Goal: Navigation & Orientation: Find specific page/section

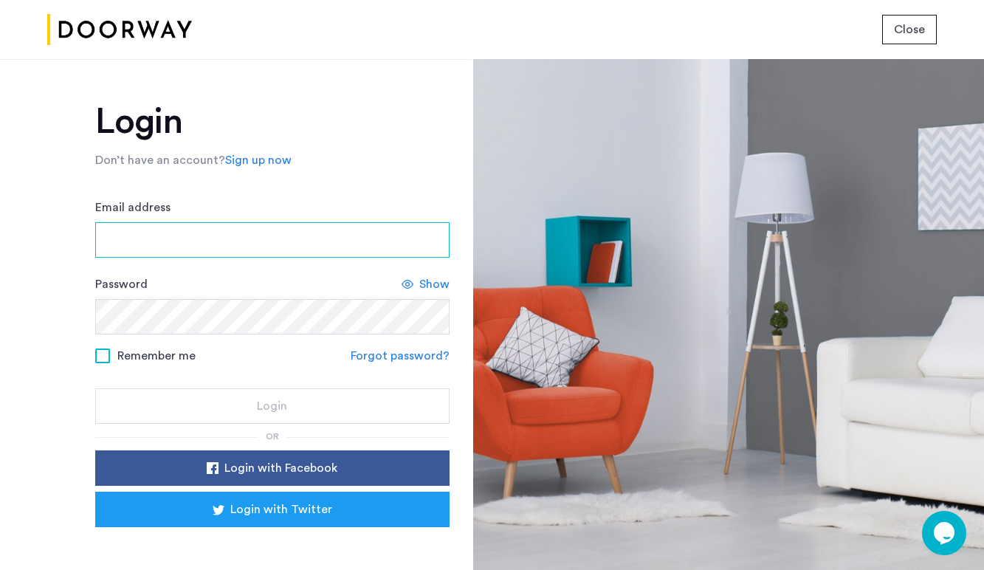
click at [278, 239] on input "Email address" at bounding box center [272, 239] width 354 height 35
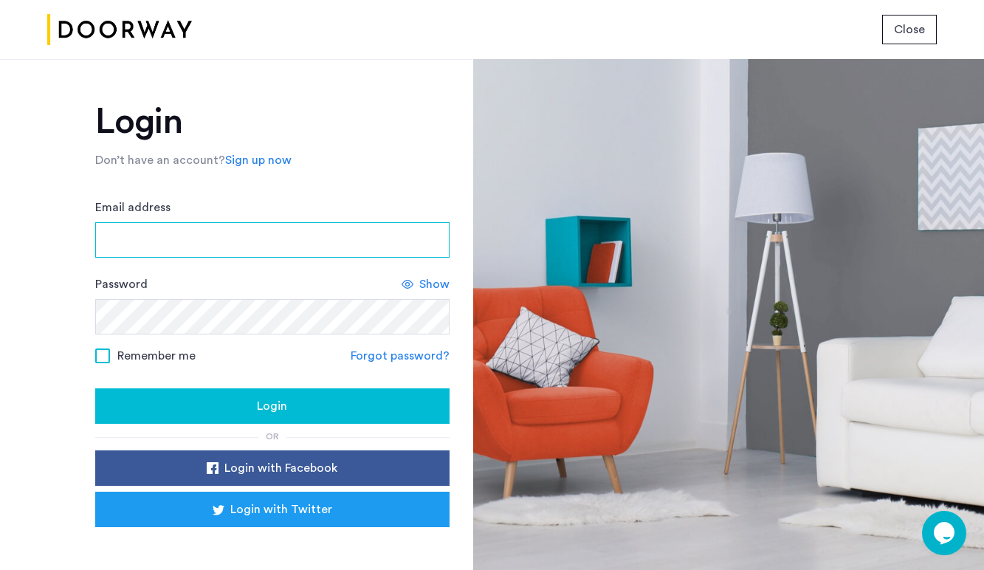
type input "**********"
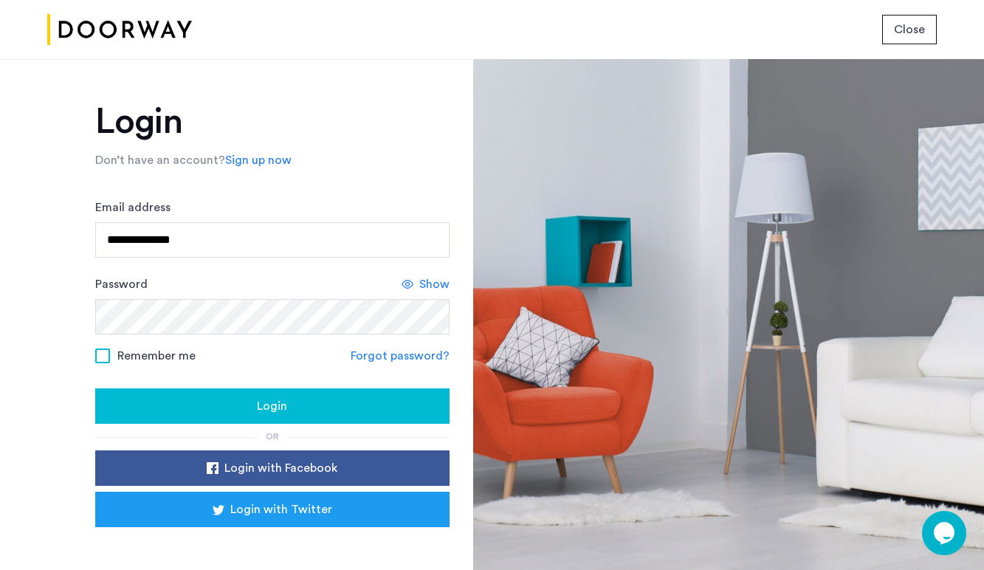
click at [96, 360] on span at bounding box center [102, 355] width 15 height 15
click at [154, 408] on div "Login" at bounding box center [272, 406] width 331 height 18
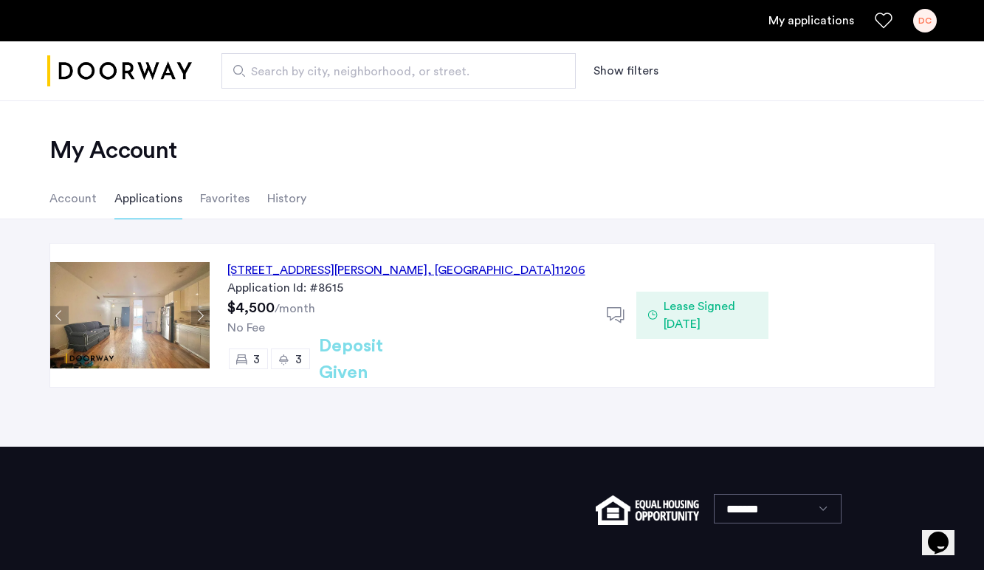
click at [57, 202] on li "Account" at bounding box center [72, 198] width 47 height 41
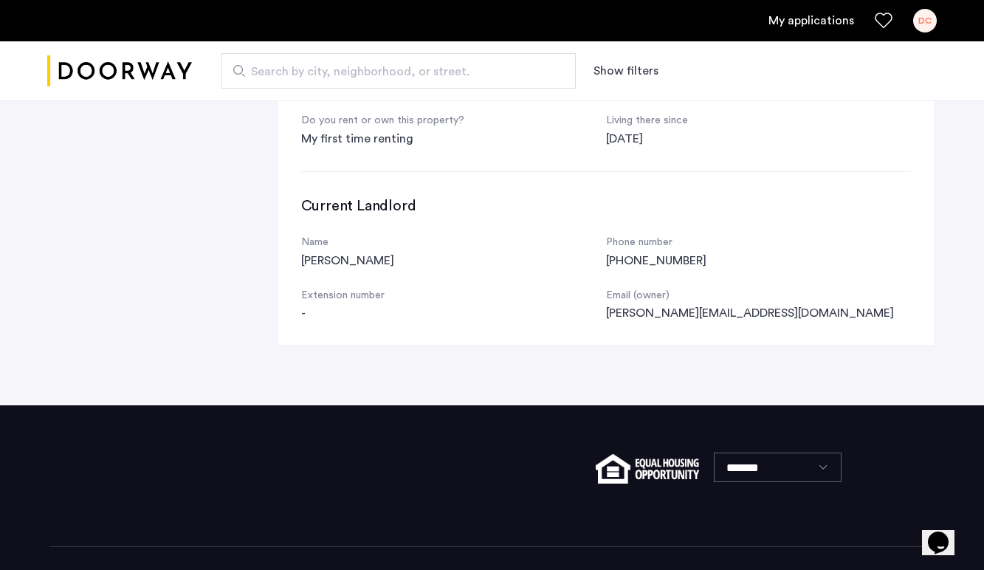
scroll to position [700, 0]
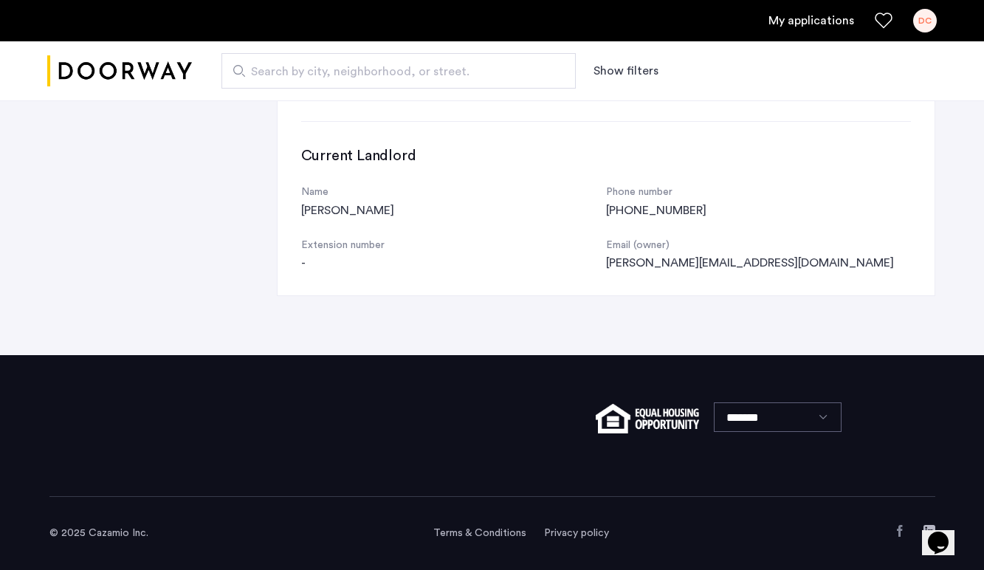
click at [929, 20] on div "DC" at bounding box center [925, 21] width 24 height 24
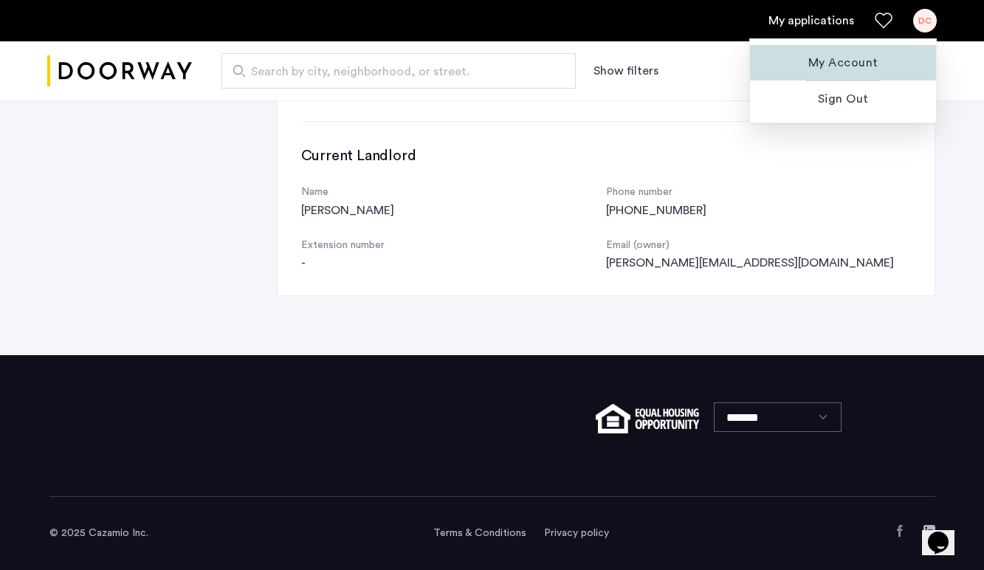
click at [874, 52] on button "My Account" at bounding box center [843, 62] width 186 height 35
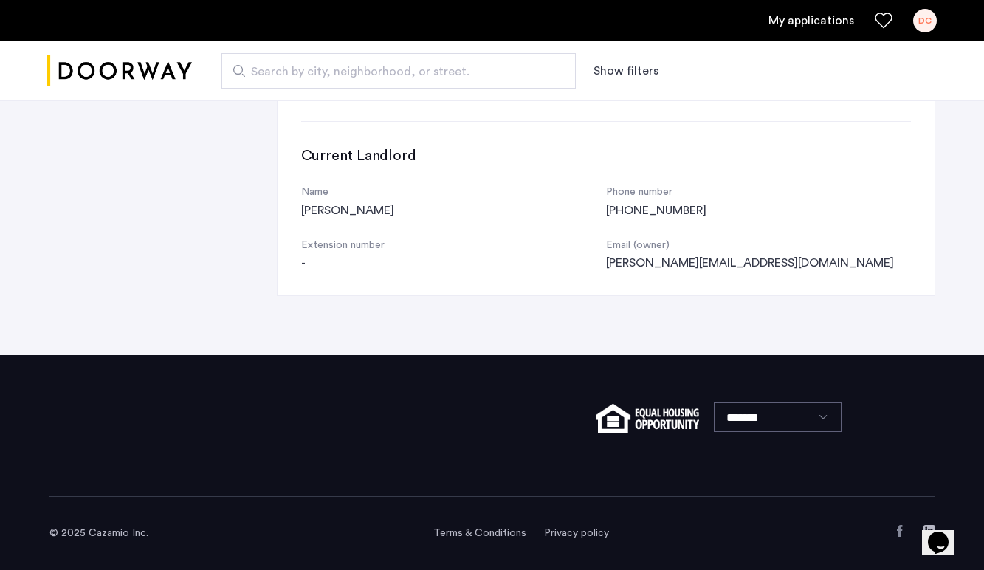
click at [929, 20] on div "DC" at bounding box center [925, 21] width 24 height 24
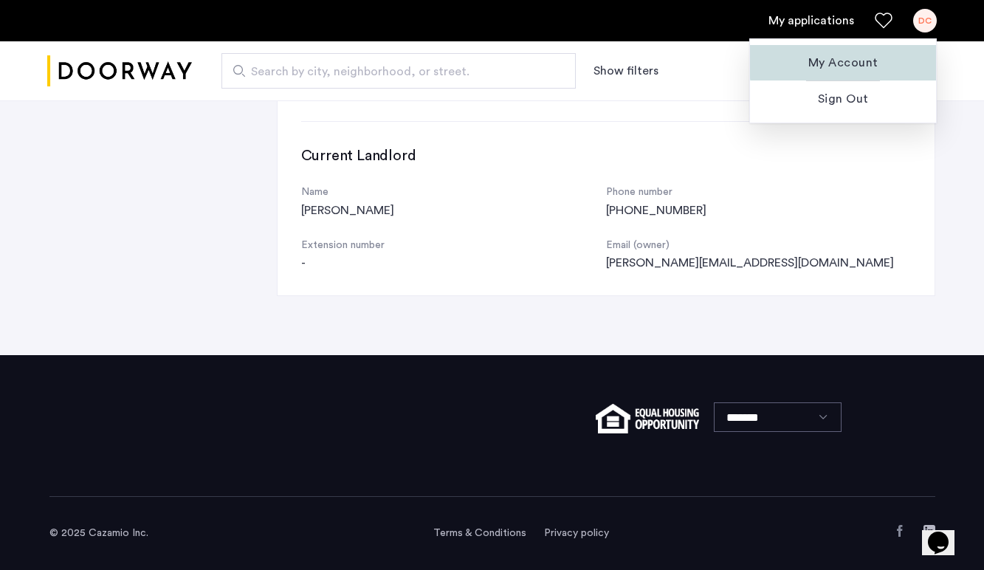
click at [872, 61] on span "My Account" at bounding box center [843, 63] width 162 height 18
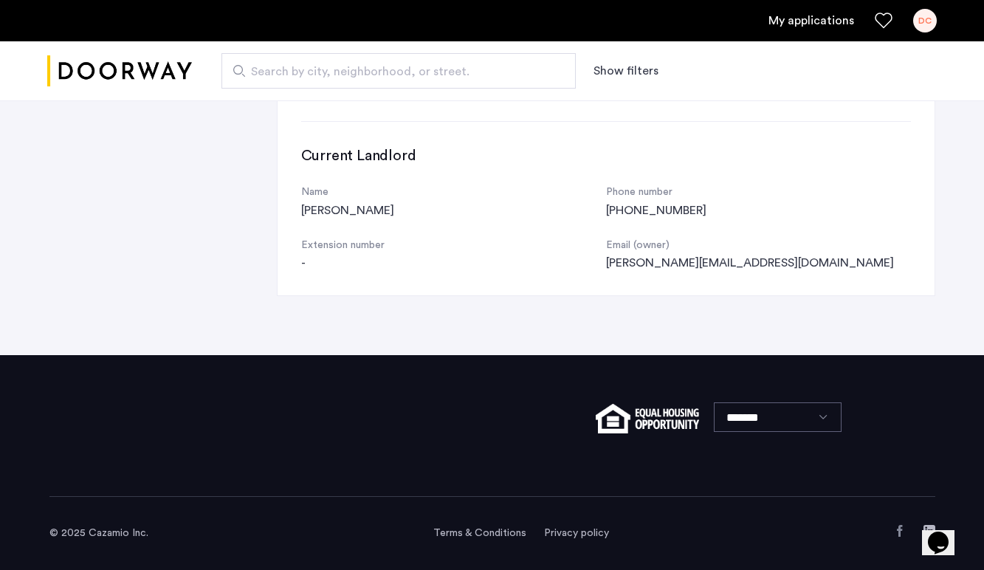
click at [177, 63] on img "Cazamio logo" at bounding box center [119, 71] width 145 height 55
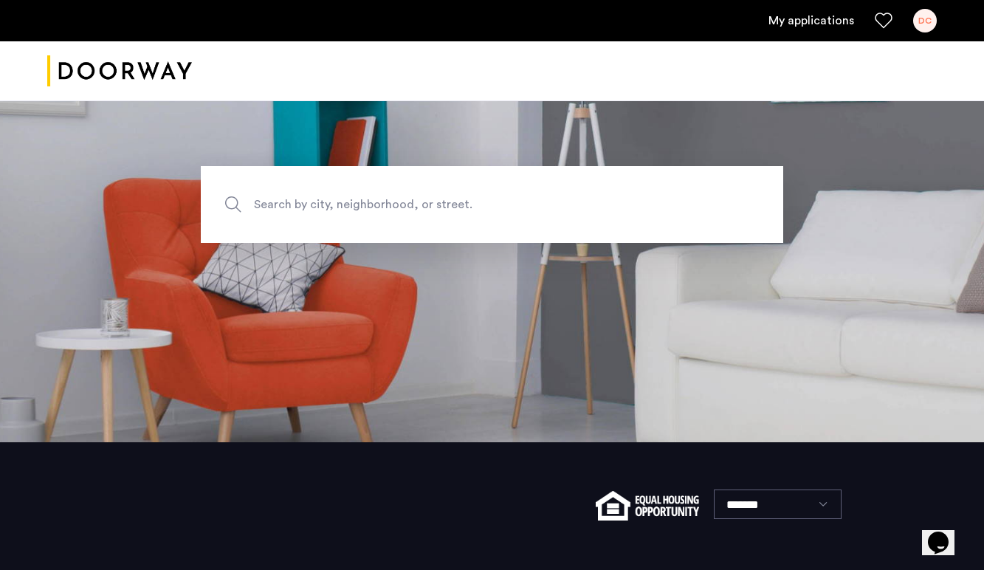
scroll to position [221, 0]
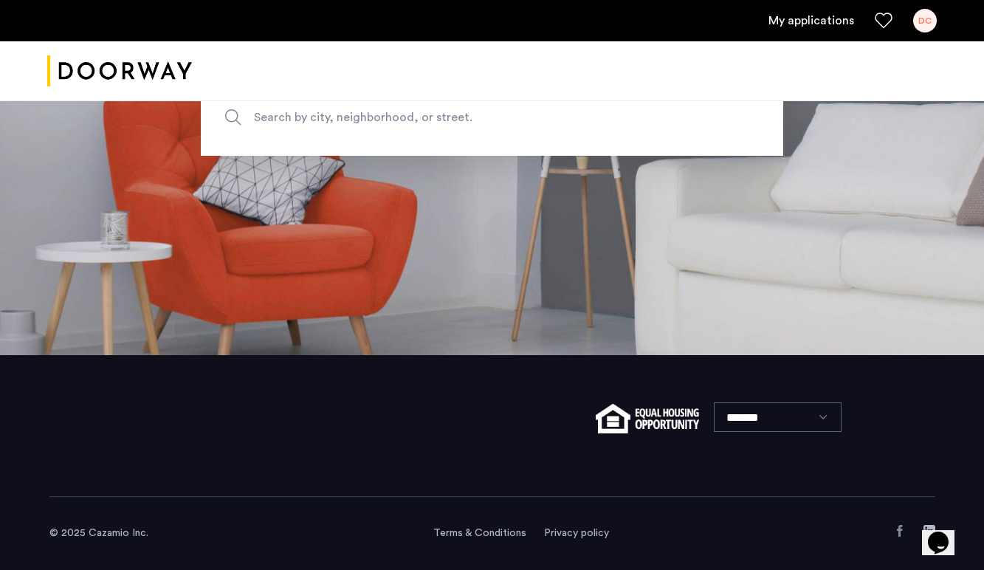
click at [818, 18] on link "My applications" at bounding box center [812, 21] width 86 height 18
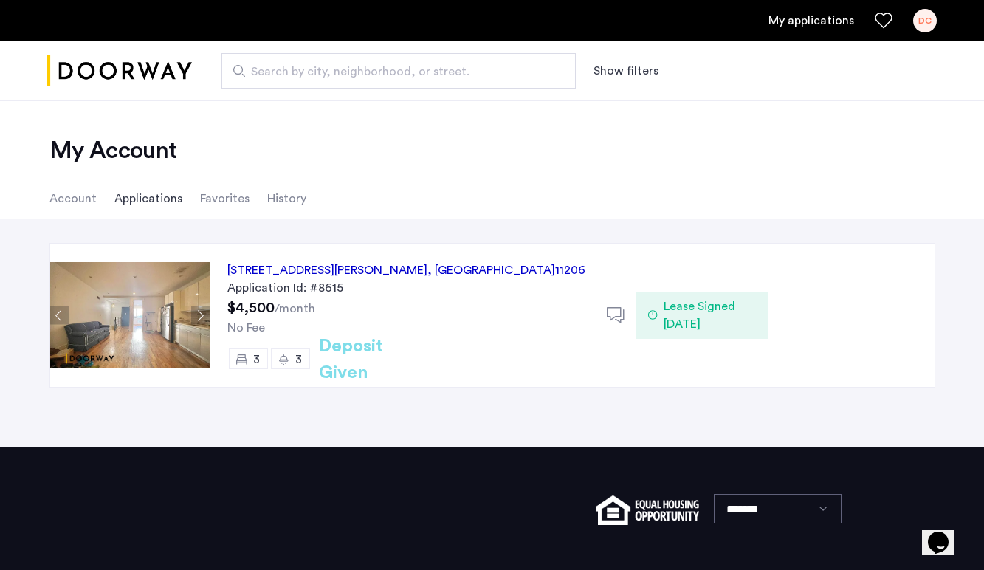
click at [388, 267] on div "268A Throop Avenue, Unit 1, Brooklyn , NY 11206" at bounding box center [406, 270] width 358 height 18
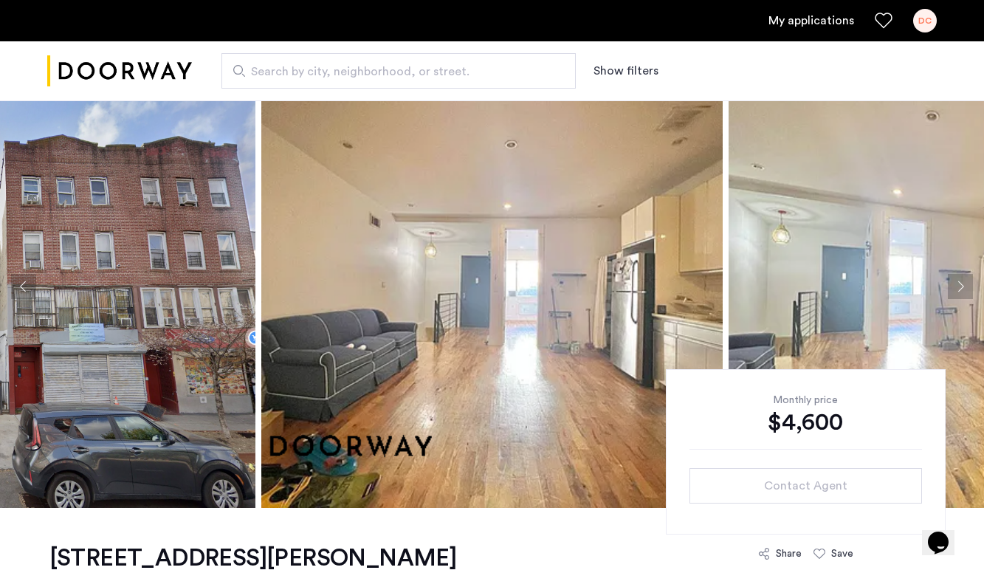
scroll to position [39, 0]
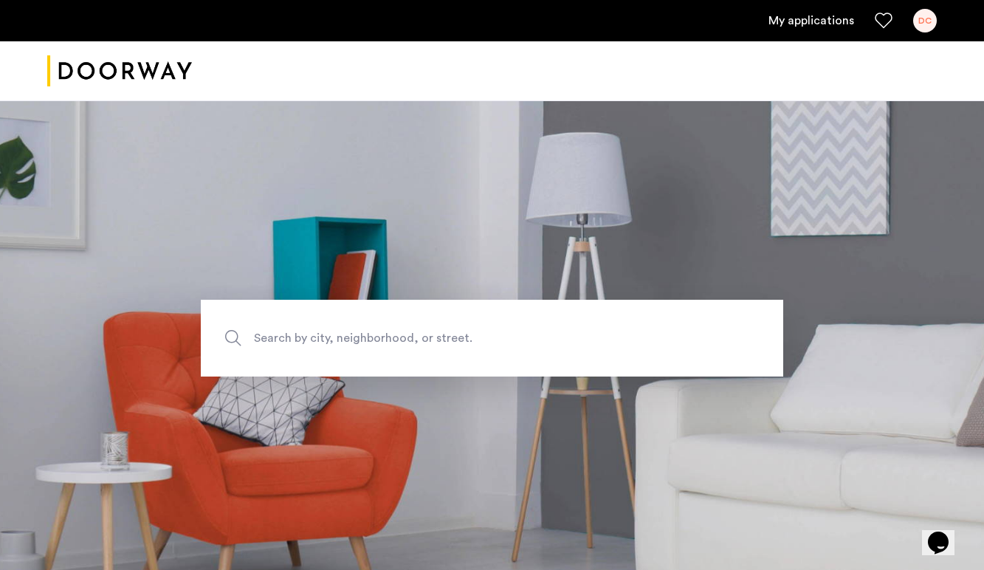
click at [887, 18] on icon "Favorites" at bounding box center [884, 21] width 18 height 18
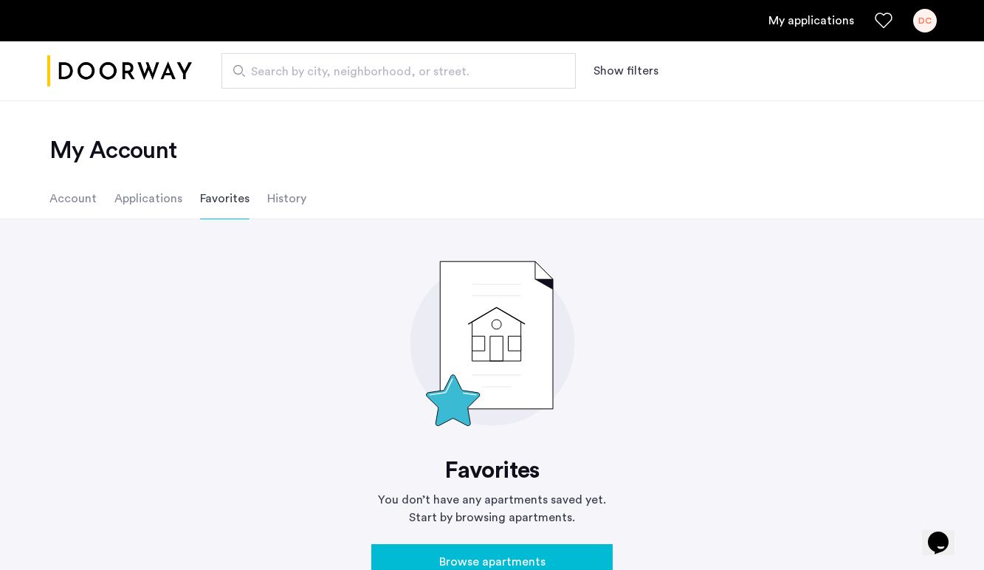
click at [275, 207] on li "History" at bounding box center [286, 198] width 39 height 41
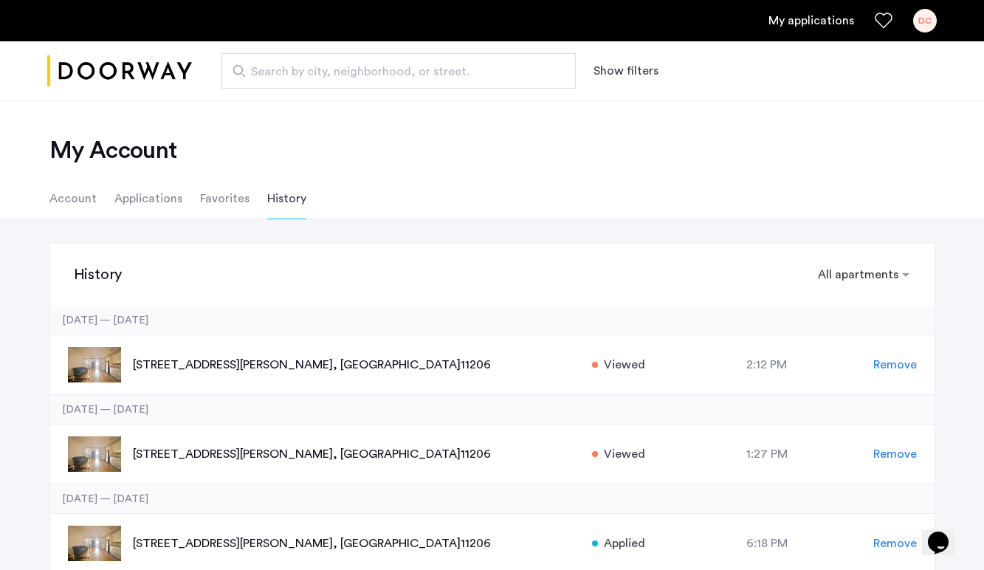
click at [159, 86] on img "Cazamio logo" at bounding box center [119, 71] width 145 height 55
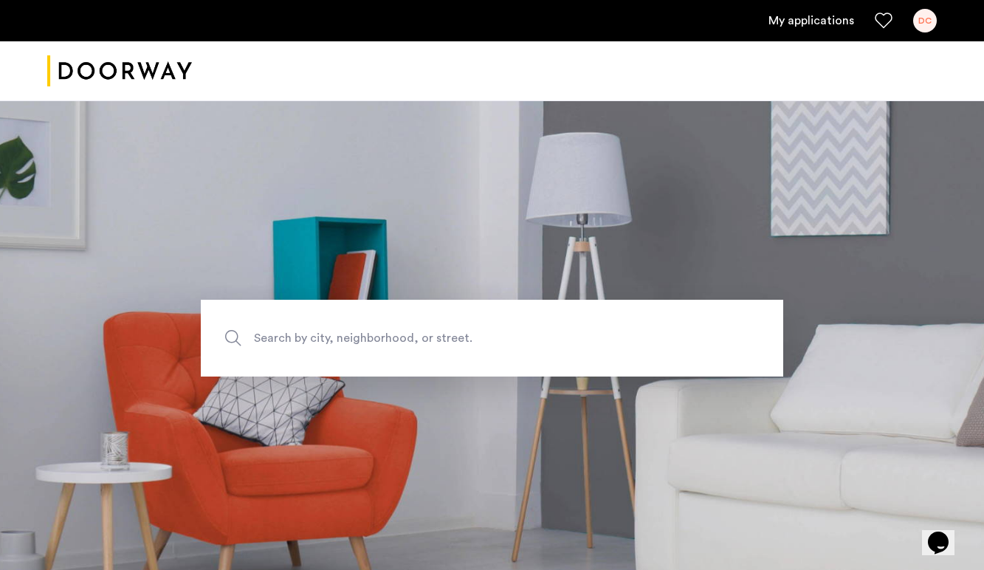
click at [108, 62] on img "Cazamio logo" at bounding box center [119, 71] width 145 height 55
click at [919, 35] on div "My applications DC" at bounding box center [492, 20] width 984 height 41
click at [920, 29] on div "DC" at bounding box center [925, 21] width 24 height 24
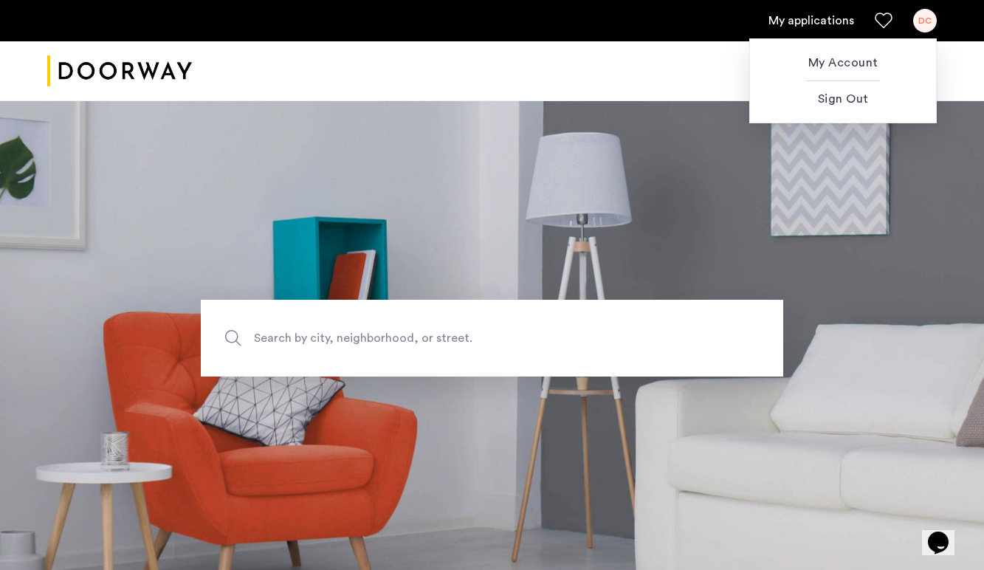
click at [677, 51] on div at bounding box center [492, 285] width 984 height 570
